Goal: Task Accomplishment & Management: Manage account settings

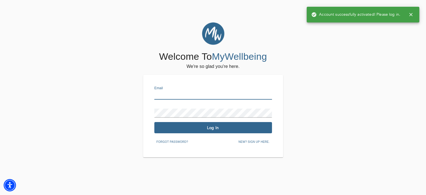
click at [181, 95] on input "text" at bounding box center [213, 94] width 118 height 9
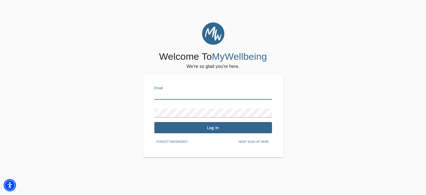
click at [180, 98] on input "text" at bounding box center [213, 94] width 118 height 9
click at [168, 138] on button "Forgot password?" at bounding box center [172, 142] width 36 height 8
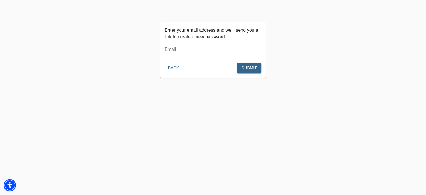
click at [193, 40] on p "Enter your email address and we’ll send you a link to create a new password" at bounding box center [213, 33] width 97 height 13
click at [193, 52] on input "text" at bounding box center [213, 49] width 97 height 9
type input "[EMAIL_ADDRESS][DOMAIN_NAME]"
click at [243, 65] on span "Submit" at bounding box center [249, 67] width 15 height 7
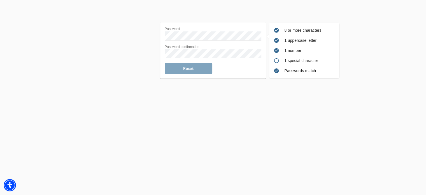
click at [187, 69] on div "Reset" at bounding box center [213, 68] width 97 height 11
click at [189, 70] on span "Reset" at bounding box center [188, 68] width 43 height 5
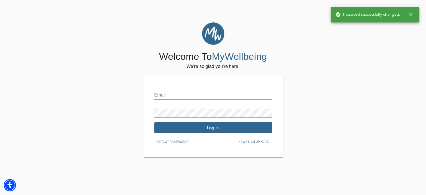
type input "[EMAIL_ADDRESS][DOMAIN_NAME]"
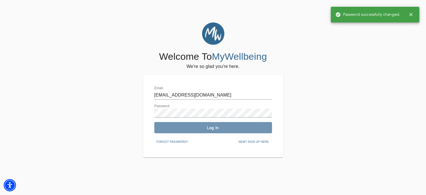
click at [206, 132] on button "Log In" at bounding box center [213, 127] width 118 height 11
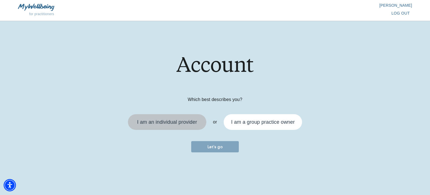
click at [191, 123] on div "I am an individual provider" at bounding box center [167, 121] width 60 height 5
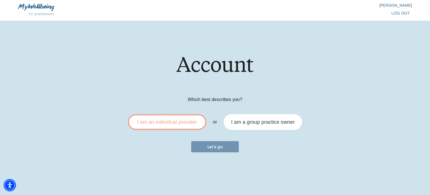
click at [212, 152] on button "Let's go" at bounding box center [215, 146] width 48 height 11
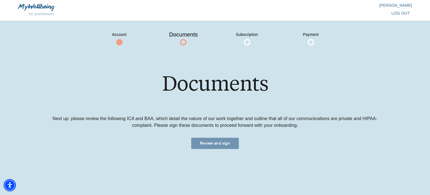
click at [214, 142] on span "Review and sign" at bounding box center [215, 142] width 43 height 5
